Goal: Navigation & Orientation: Find specific page/section

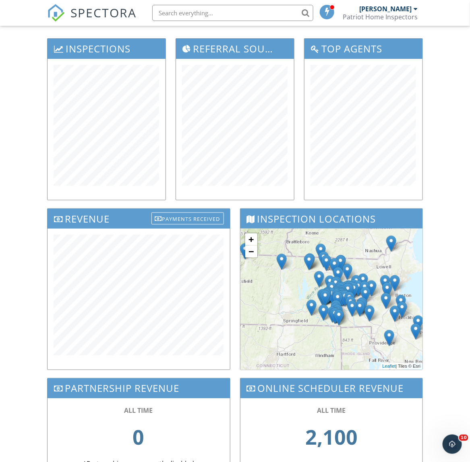
click at [23, 385] on div "Dashboard Templates Contacts Metrics Inspections Automations Settings Support C…" at bounding box center [235, 226] width 470 height 602
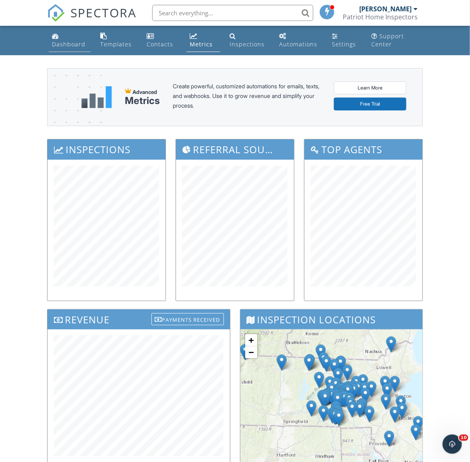
click at [86, 42] on link "Dashboard" at bounding box center [70, 40] width 42 height 23
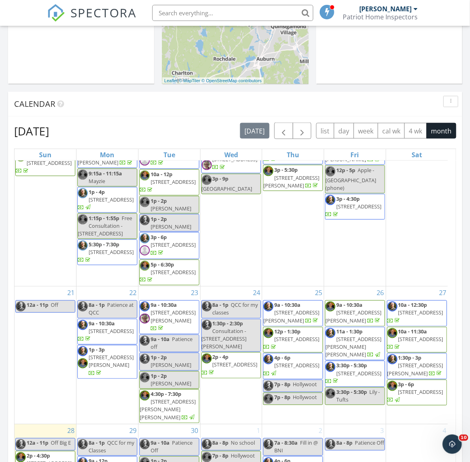
scroll to position [403, 0]
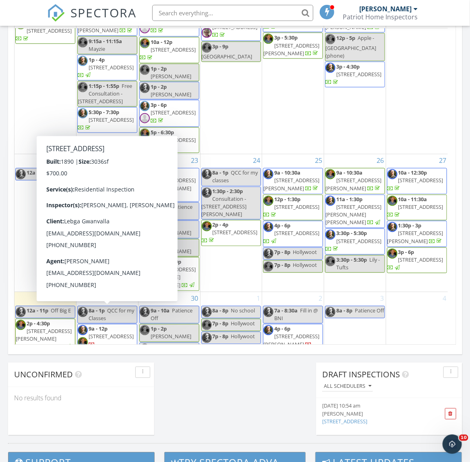
click at [124, 327] on span "9a - 12p 24 Ludlow St ## , Worcester 01603" at bounding box center [107, 337] width 59 height 24
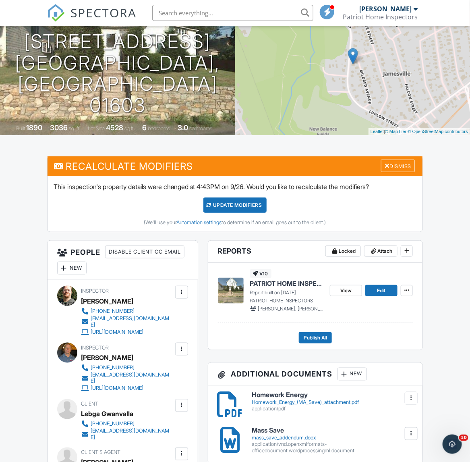
scroll to position [101, 0]
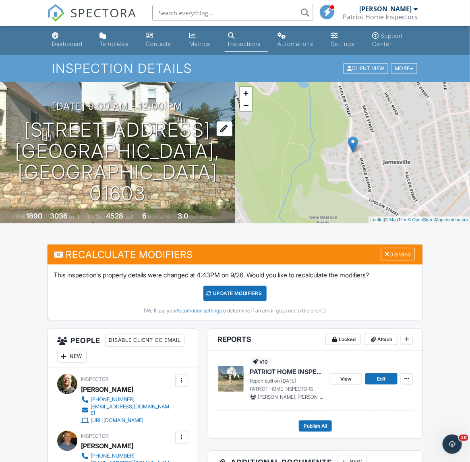
scroll to position [0, 0]
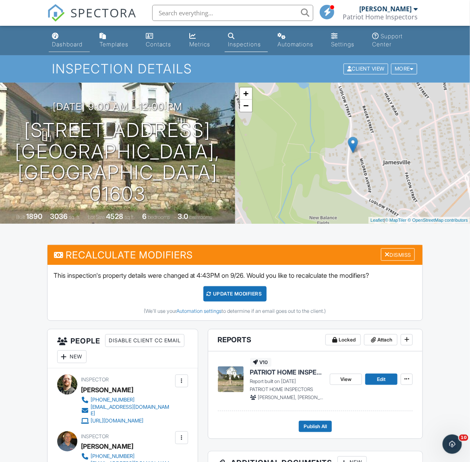
click at [56, 42] on div "Dashboard" at bounding box center [67, 44] width 31 height 7
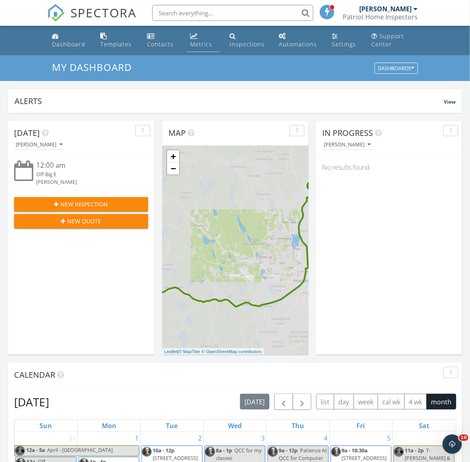
click at [200, 46] on div "Metrics" at bounding box center [201, 44] width 22 height 8
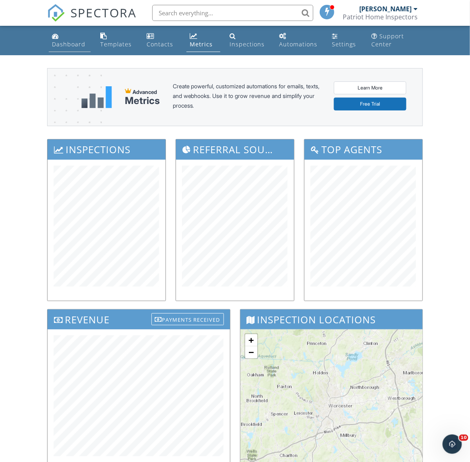
click at [62, 46] on div "Dashboard" at bounding box center [68, 44] width 33 height 8
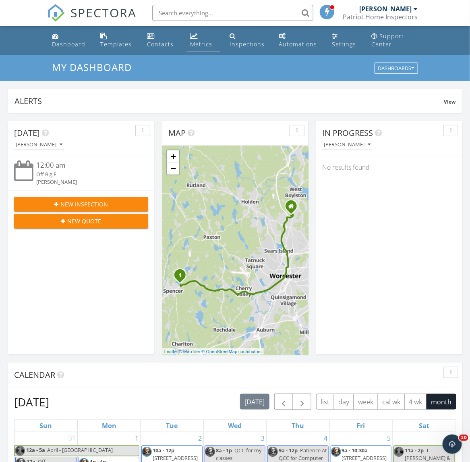
click at [189, 37] on link "Metrics" at bounding box center [203, 40] width 33 height 23
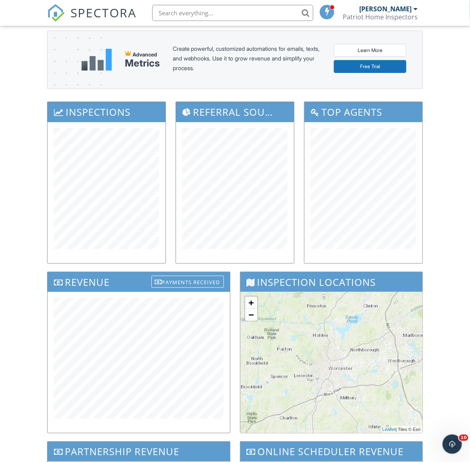
scroll to position [101, 0]
